Goal: Check status: Check status

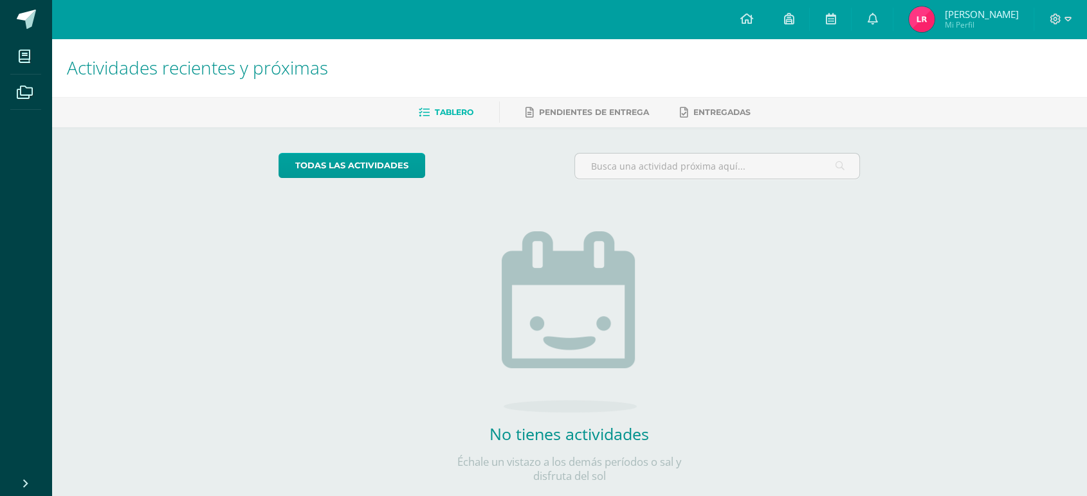
click at [1010, 15] on span "[PERSON_NAME]" at bounding box center [981, 14] width 74 height 13
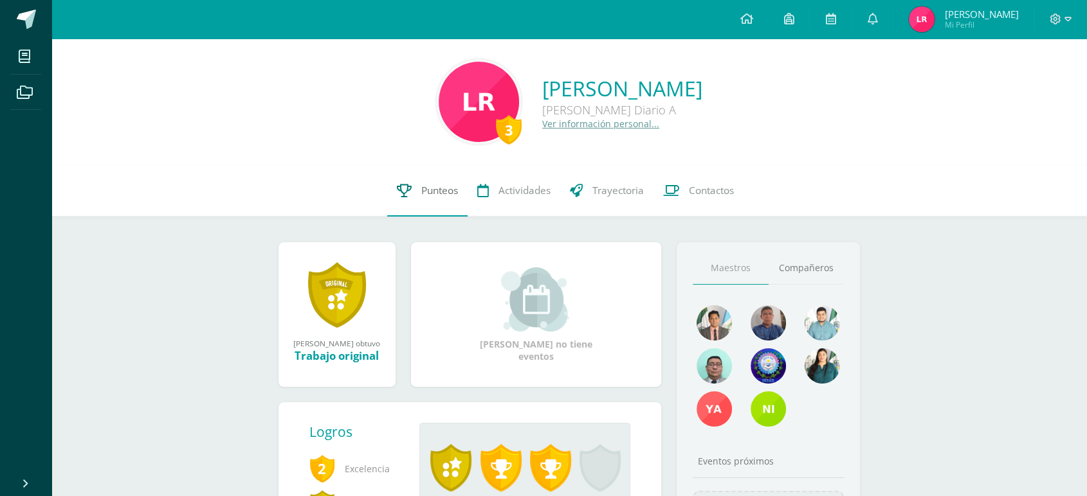
click at [437, 188] on span "Punteos" at bounding box center [439, 191] width 37 height 14
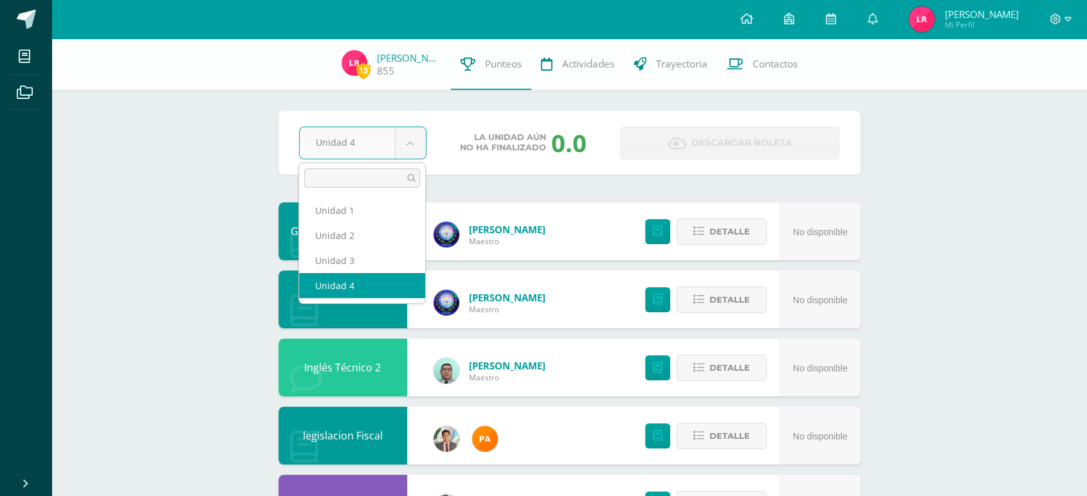
click at [415, 149] on body "Mis cursos Archivos Cerrar panel Archivo y Catalogacion EspIngles Quinto P.C. B…" at bounding box center [543, 415] width 1087 height 831
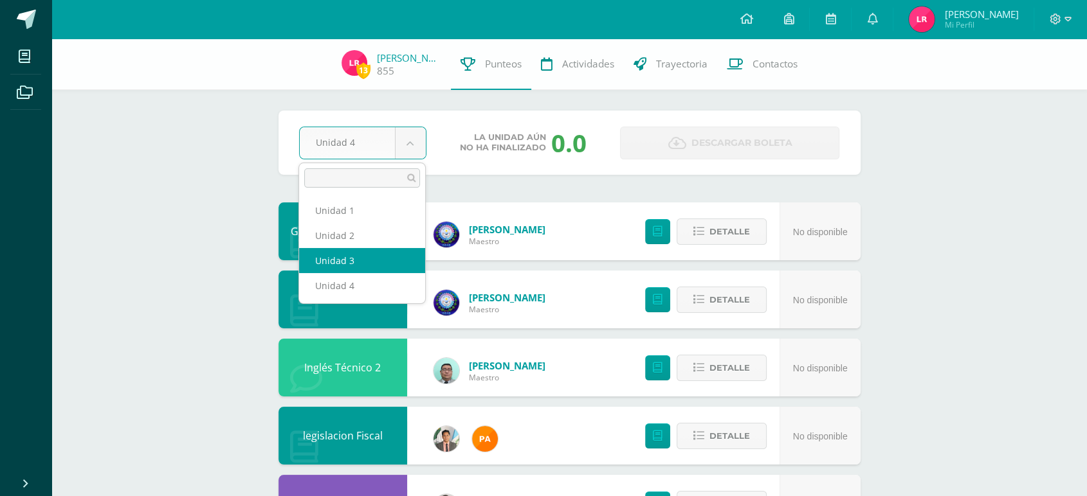
select select "Unidad 3"
